Goal: Find specific page/section: Find specific page/section

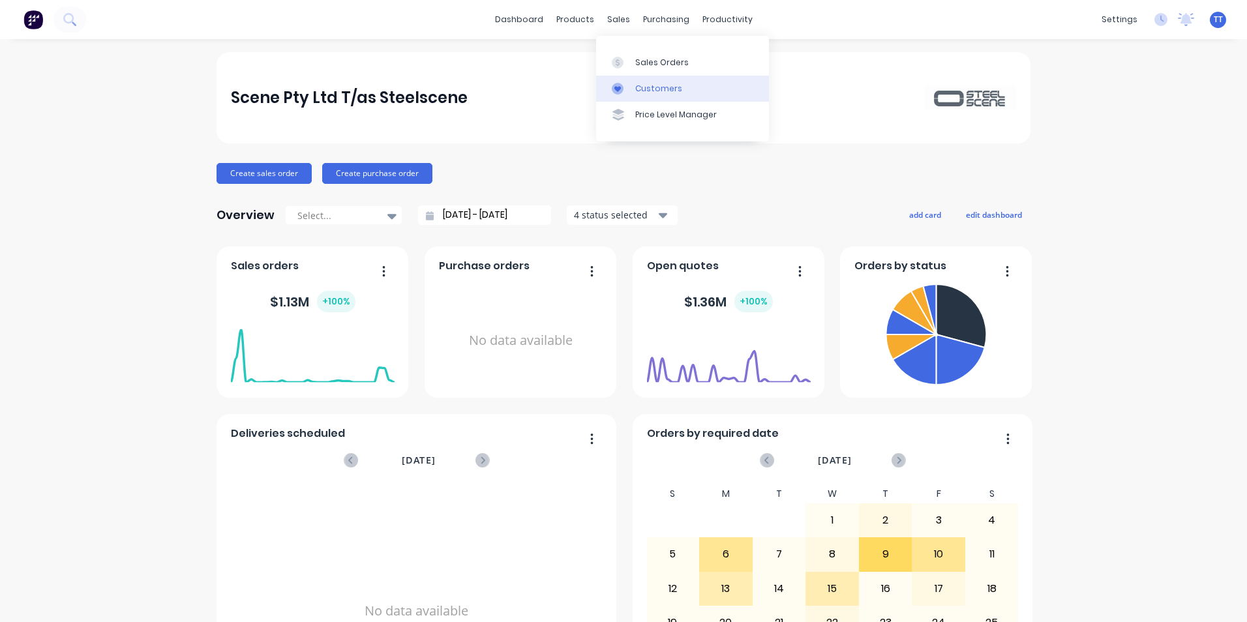
click at [654, 89] on div "Customers" at bounding box center [658, 89] width 47 height 12
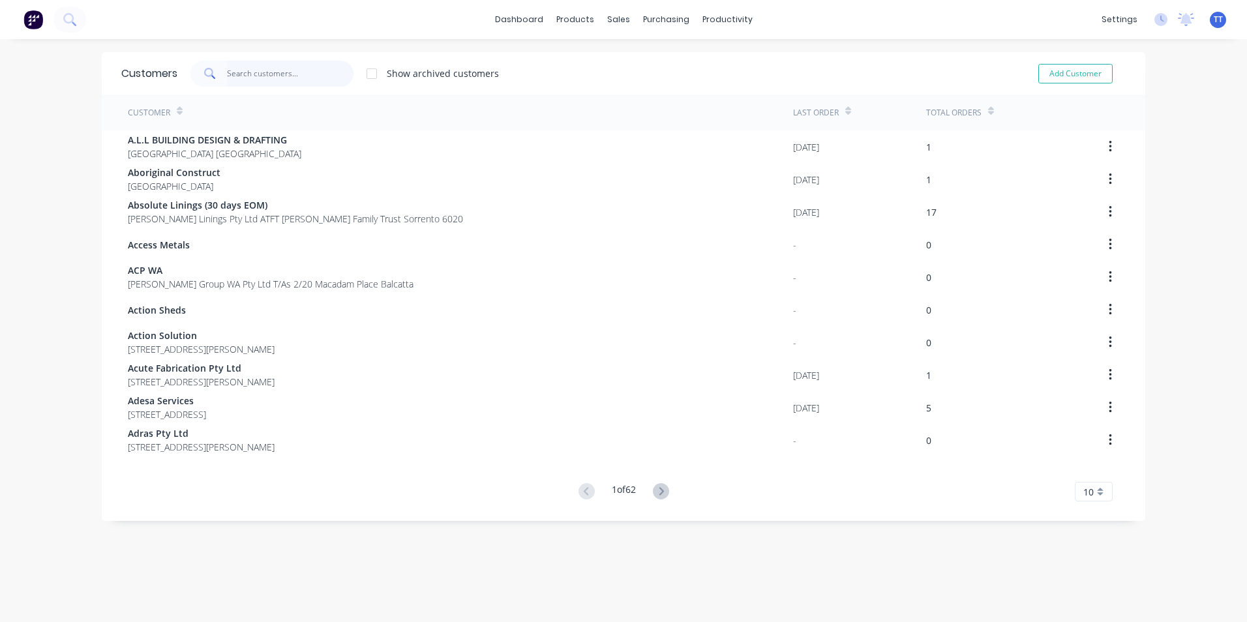
click at [333, 75] on input "text" at bounding box center [290, 74] width 127 height 26
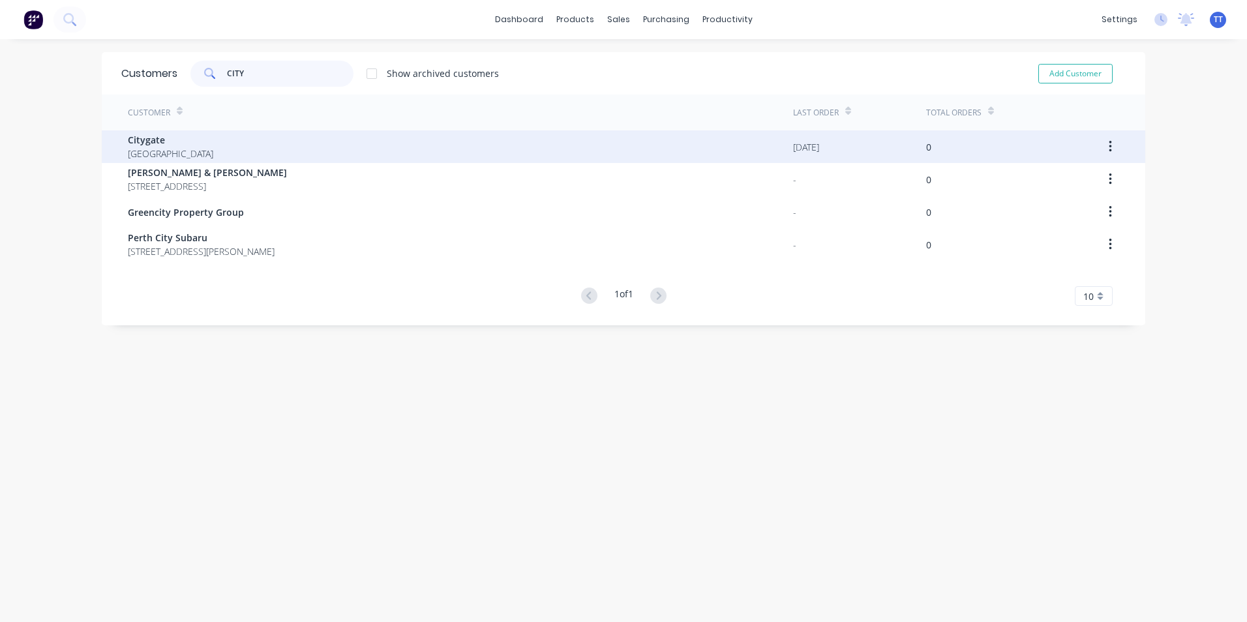
type input "CITY"
click at [171, 137] on div "Citygate [GEOGRAPHIC_DATA]" at bounding box center [460, 146] width 665 height 33
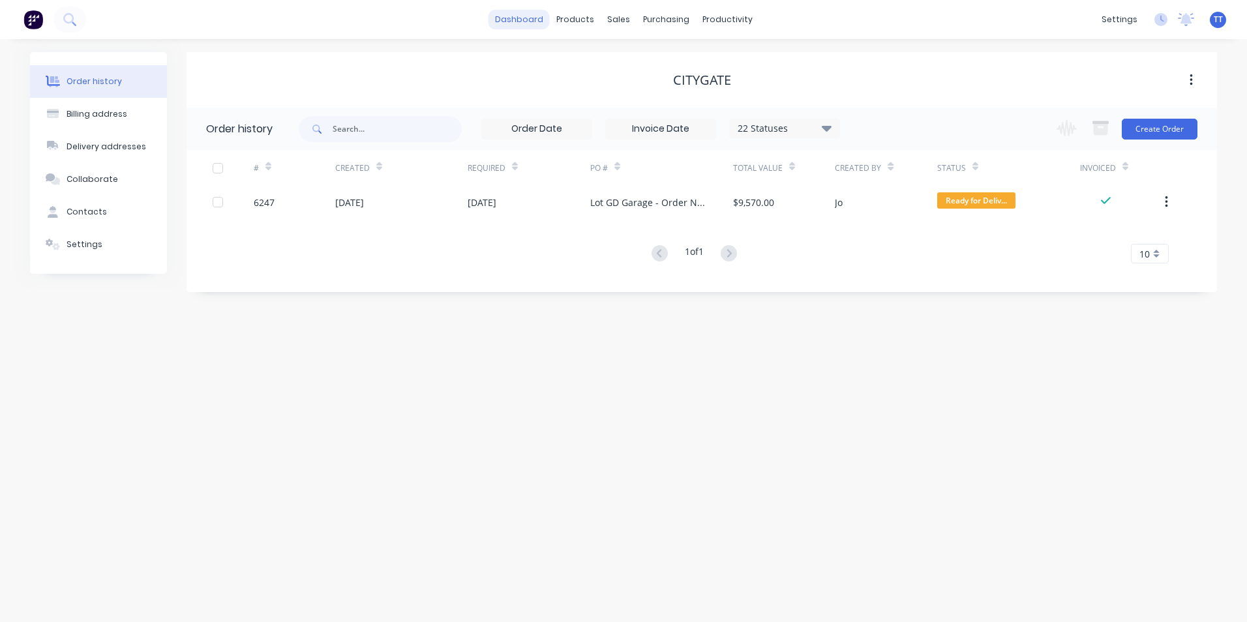
click at [526, 17] on link "dashboard" at bounding box center [519, 20] width 61 height 20
